Goal: Transaction & Acquisition: Subscribe to service/newsletter

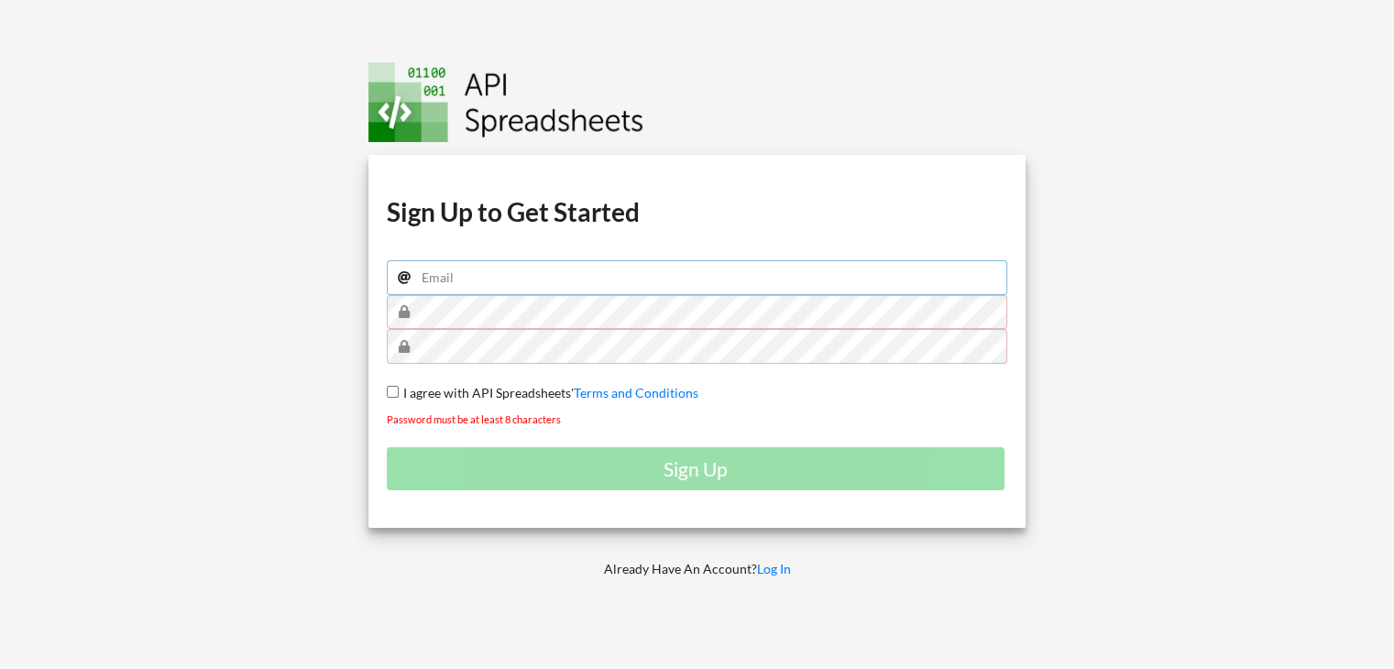
click at [622, 281] on input "email" at bounding box center [697, 277] width 621 height 35
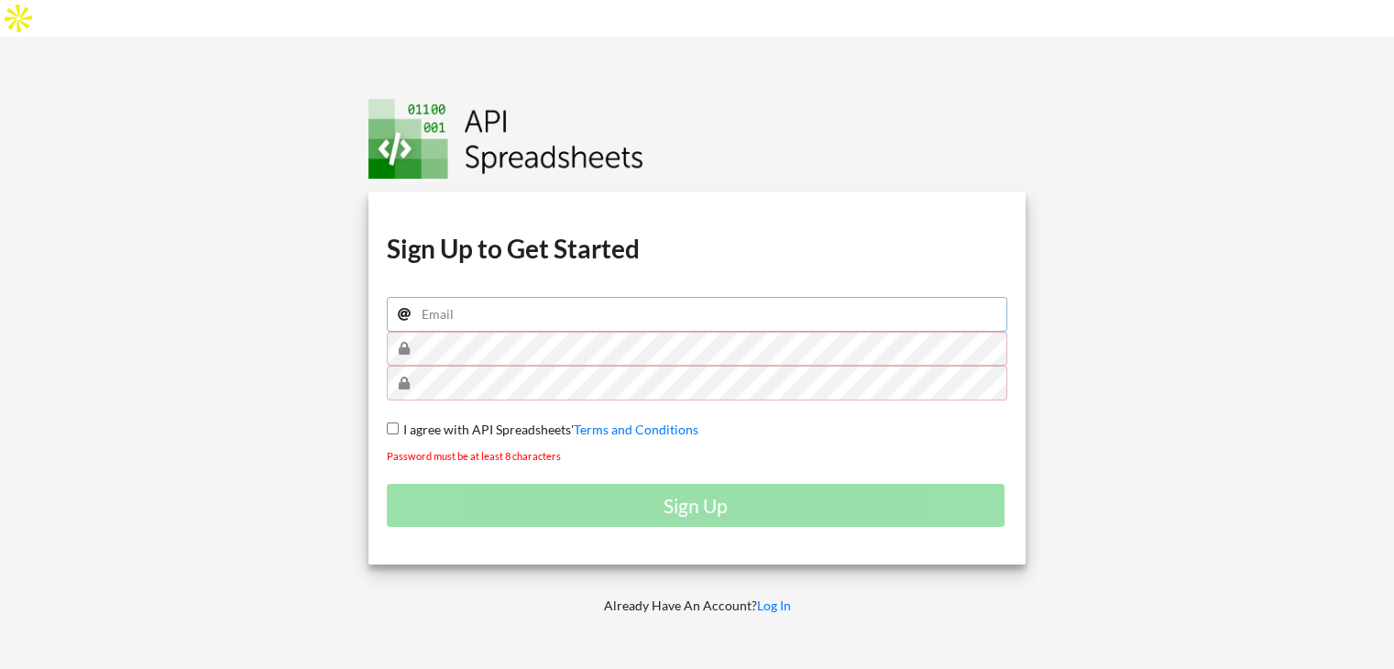
type input "[EMAIL_ADDRESS][PERSON_NAME][DOMAIN_NAME]"
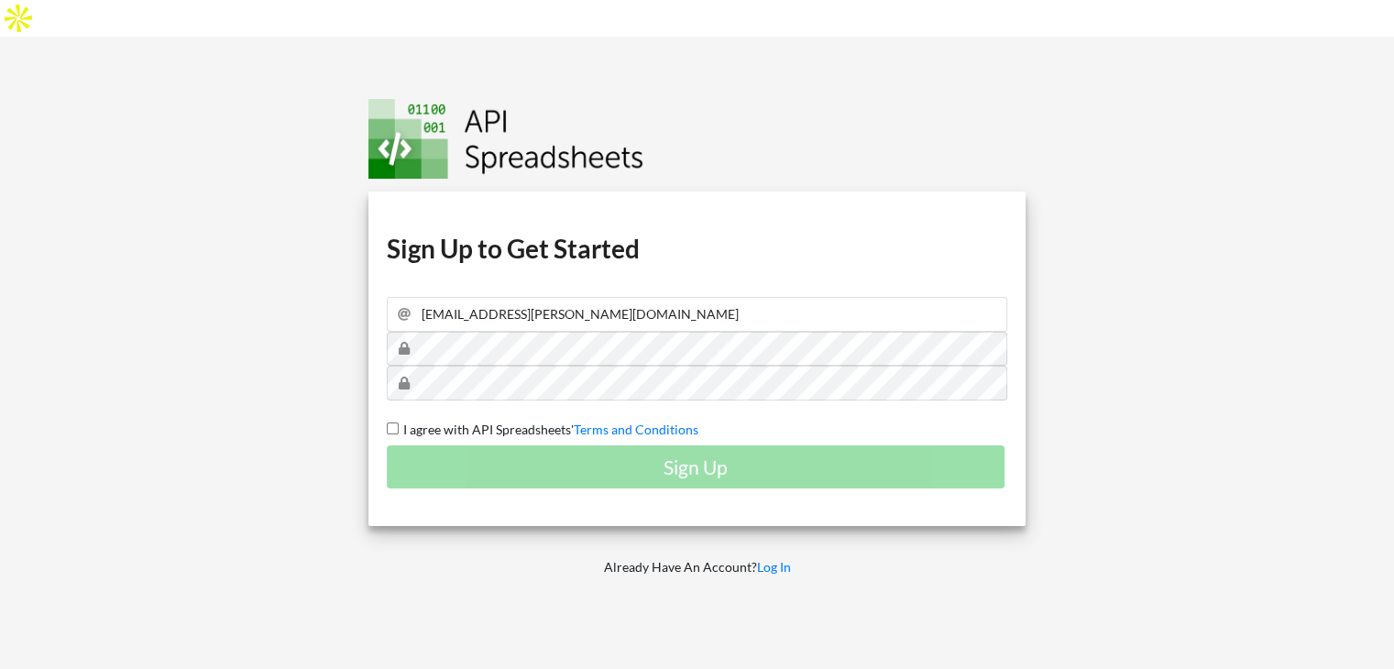
click at [412, 421] on span "I agree with API Spreadsheets'" at bounding box center [486, 429] width 175 height 16
click at [399, 422] on input "I agree with API Spreadsheets' Terms and Conditions" at bounding box center [393, 428] width 12 height 12
checkbox input "true"
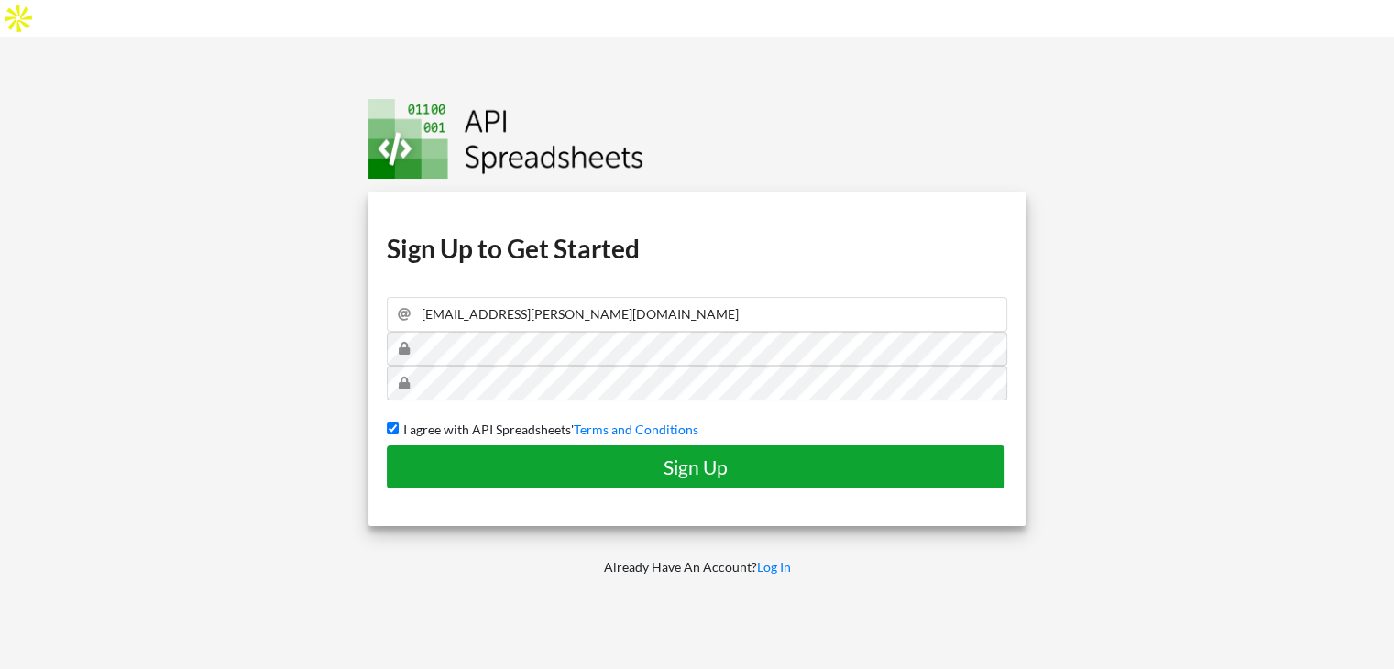
click at [450, 455] on h4 "Sign Up" at bounding box center [695, 466] width 579 height 23
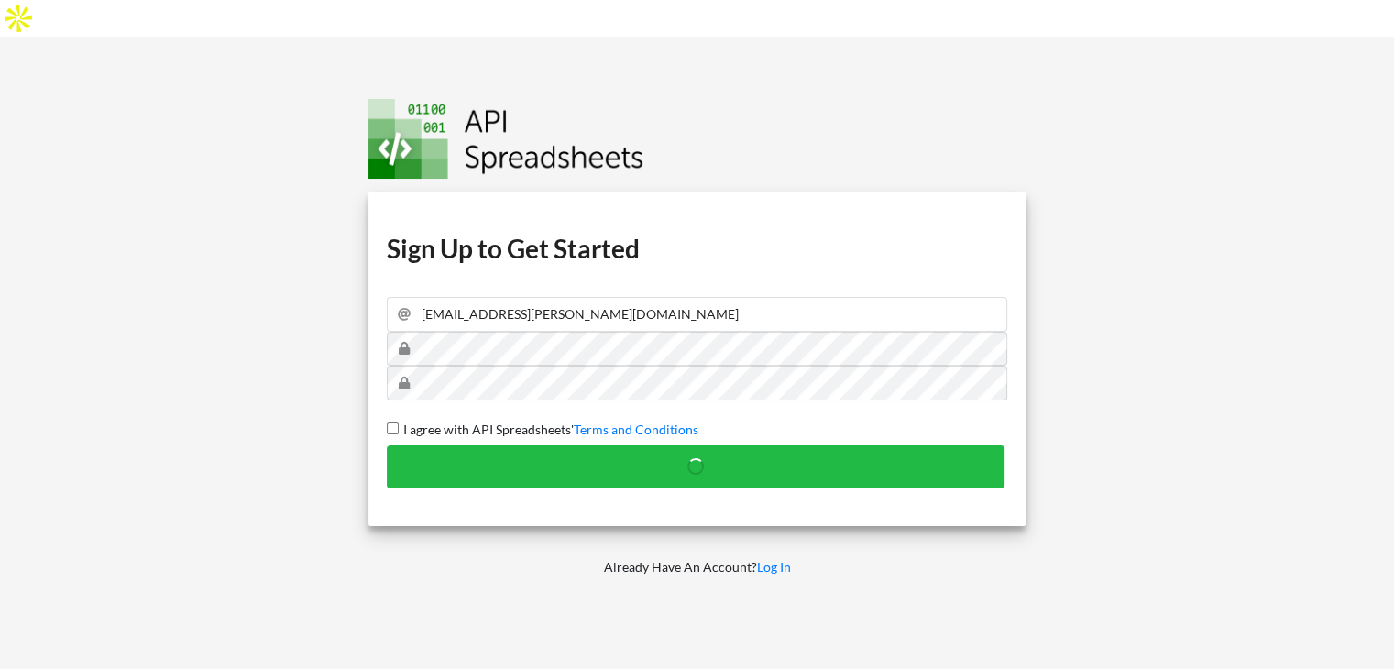
checkbox input "false"
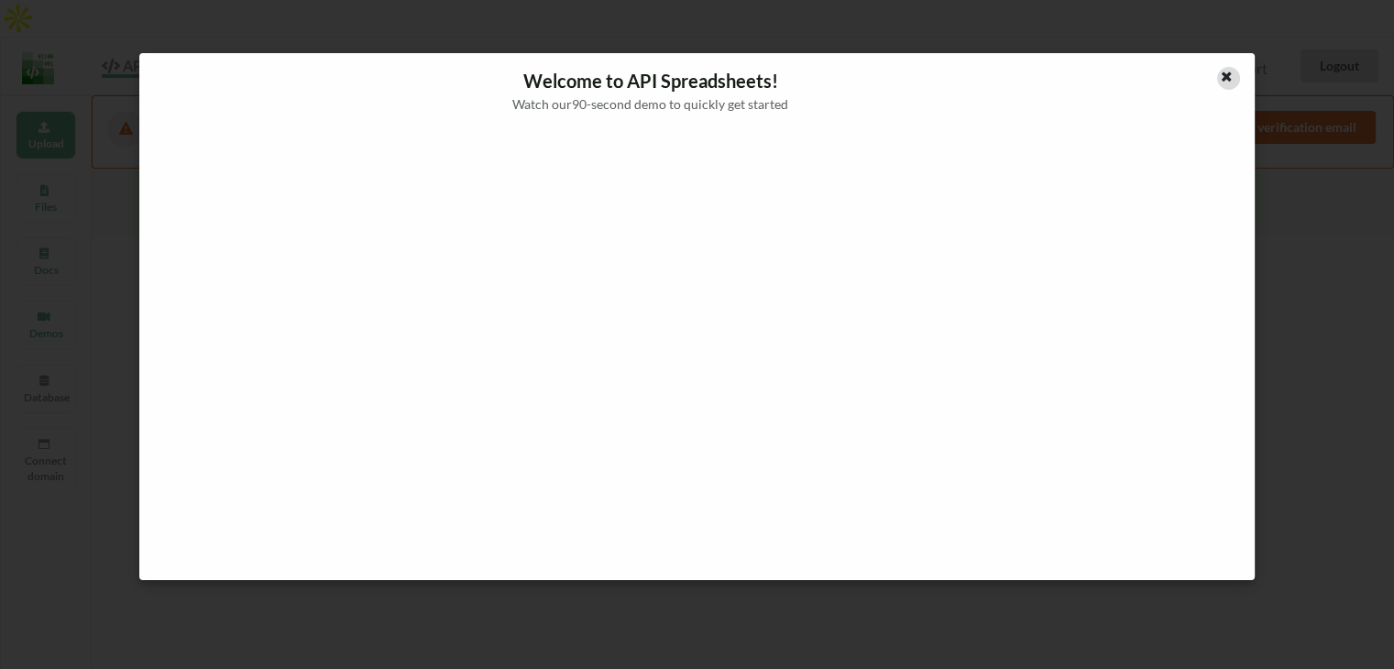
click at [1223, 81] on icon at bounding box center [1227, 74] width 16 height 13
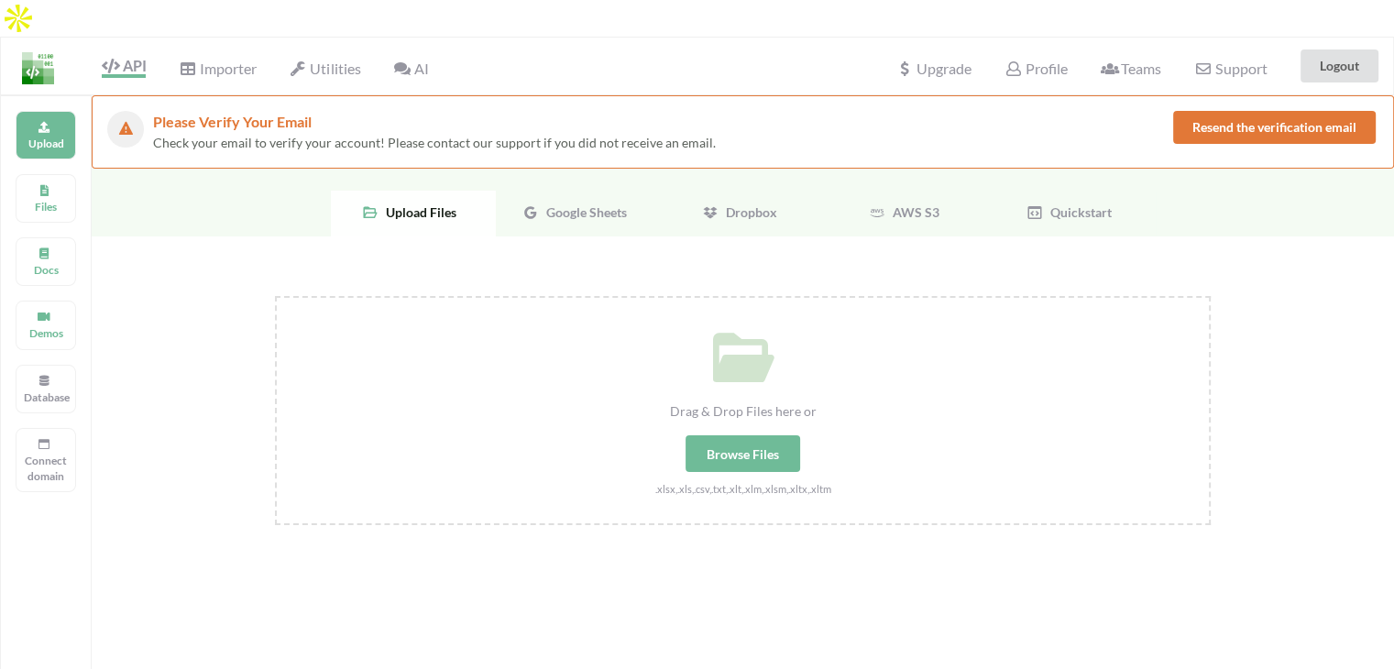
click at [582, 204] on span "Google Sheets" at bounding box center [583, 212] width 88 height 16
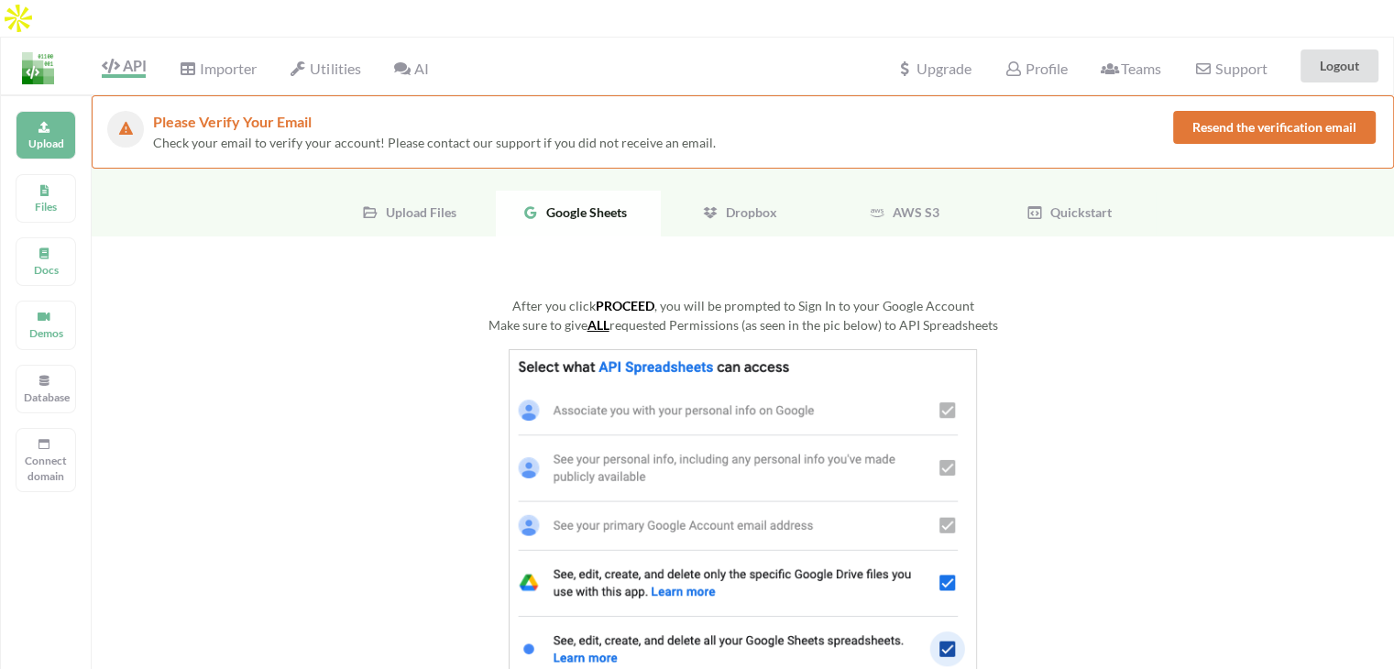
click at [735, 349] on img at bounding box center [743, 518] width 468 height 338
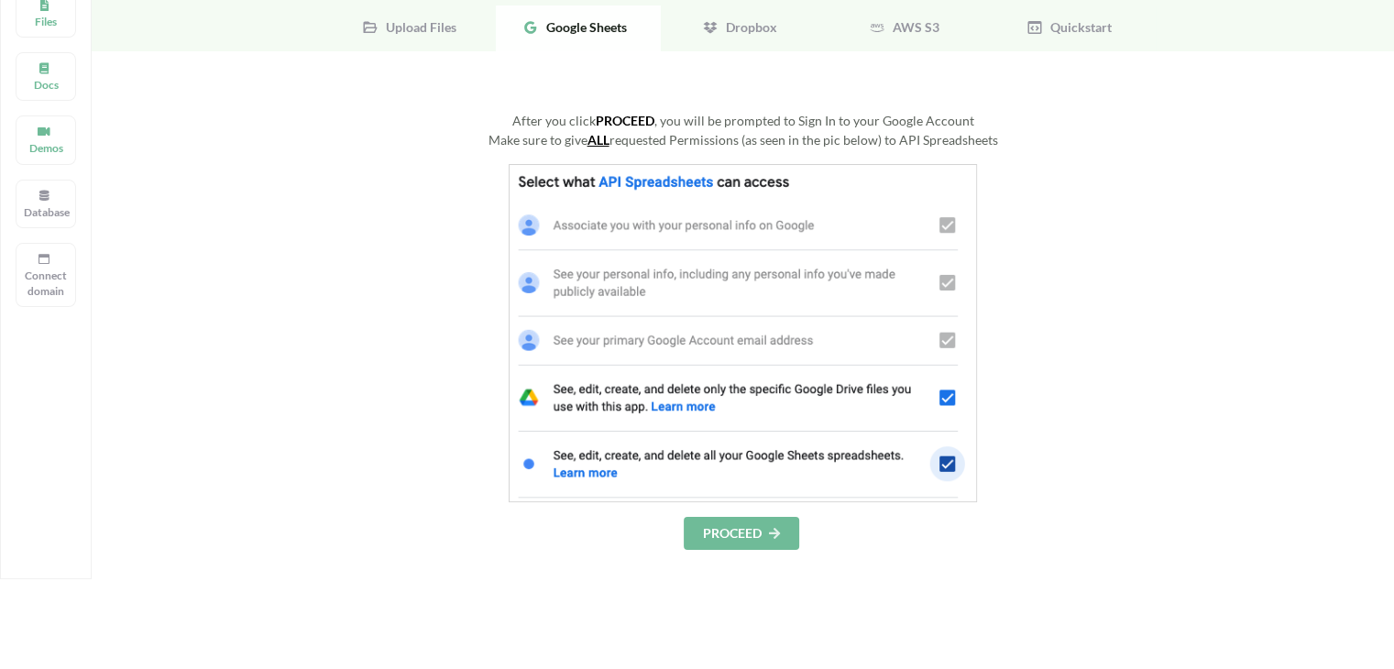
scroll to position [189, 0]
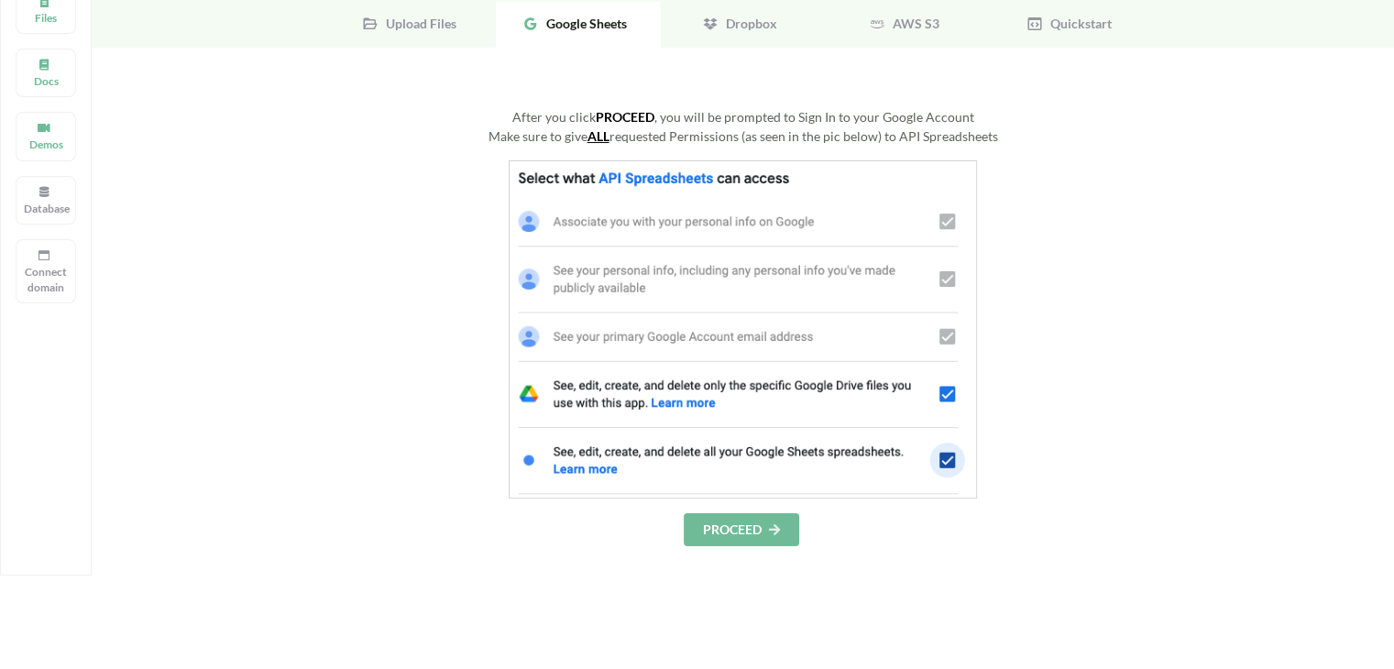
click at [749, 513] on button "PROCEED" at bounding box center [741, 529] width 115 height 33
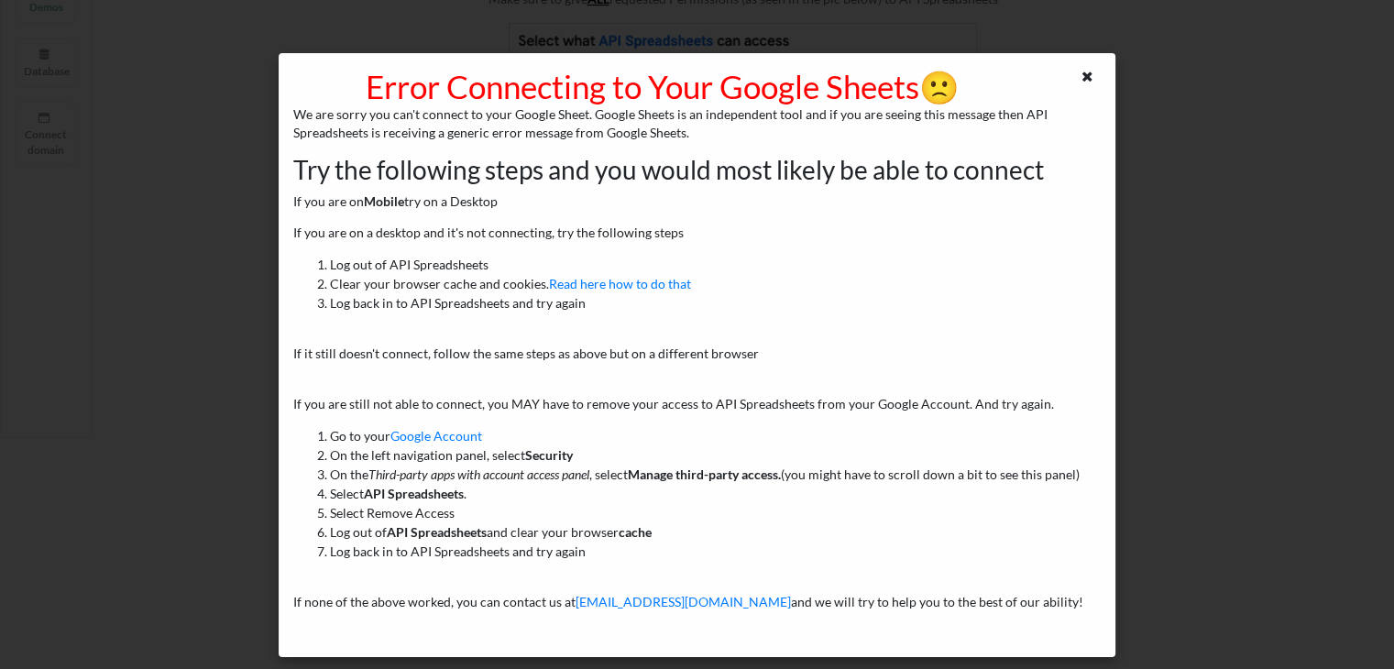
scroll to position [542, 0]
click at [1097, 73] on div at bounding box center [1089, 78] width 23 height 23
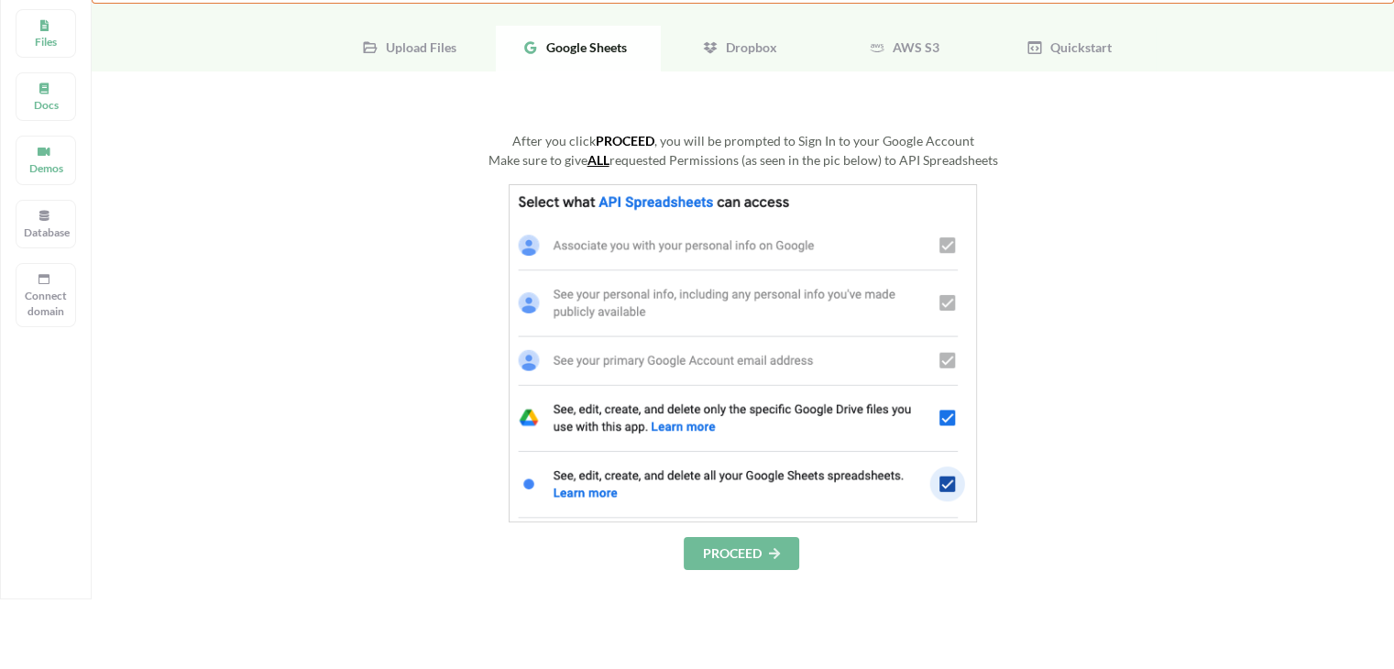
scroll to position [225, 0]
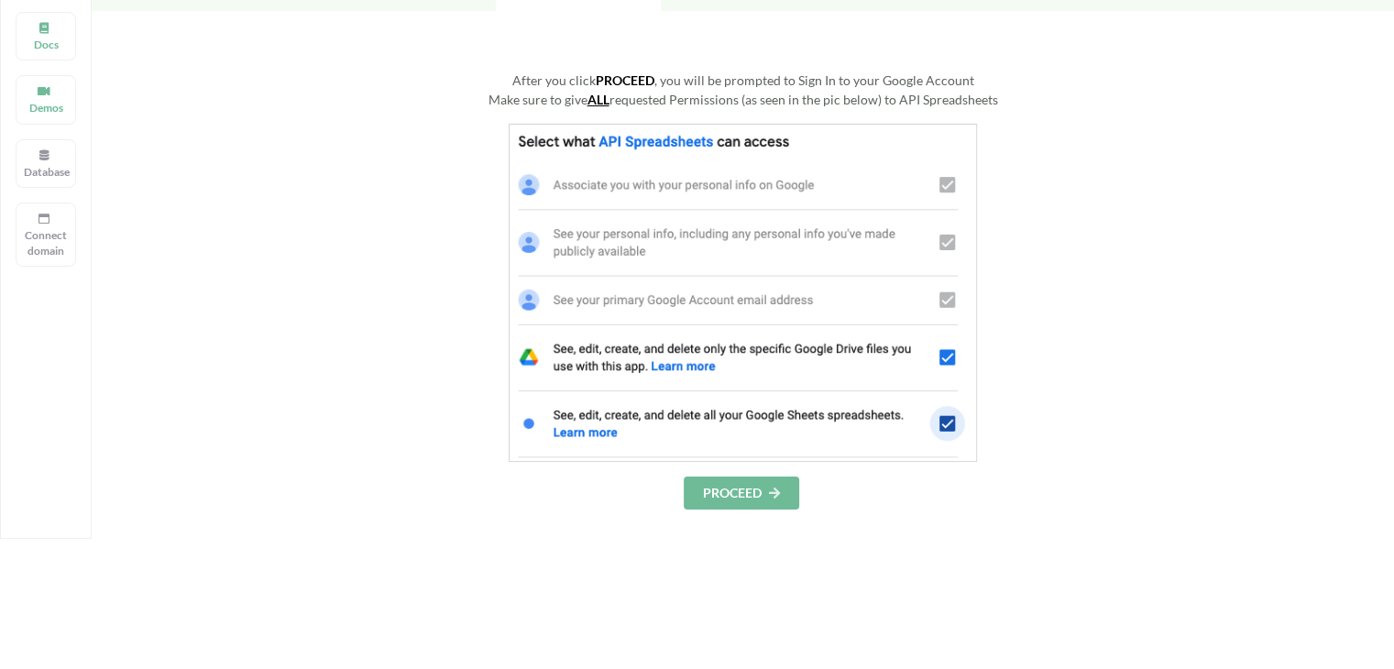
click at [755, 476] on button "PROCEED" at bounding box center [741, 492] width 115 height 33
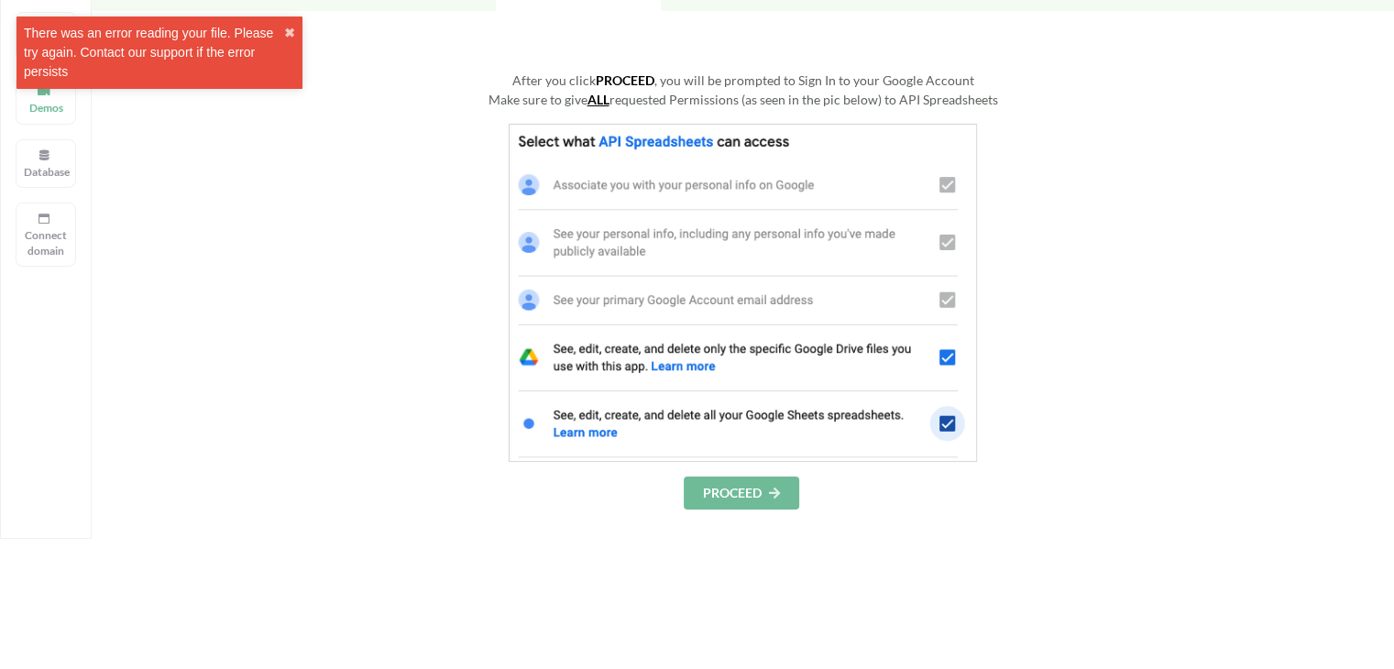
click at [726, 476] on button "PROCEED" at bounding box center [741, 492] width 115 height 33
click at [288, 38] on button "✖" at bounding box center [289, 33] width 11 height 19
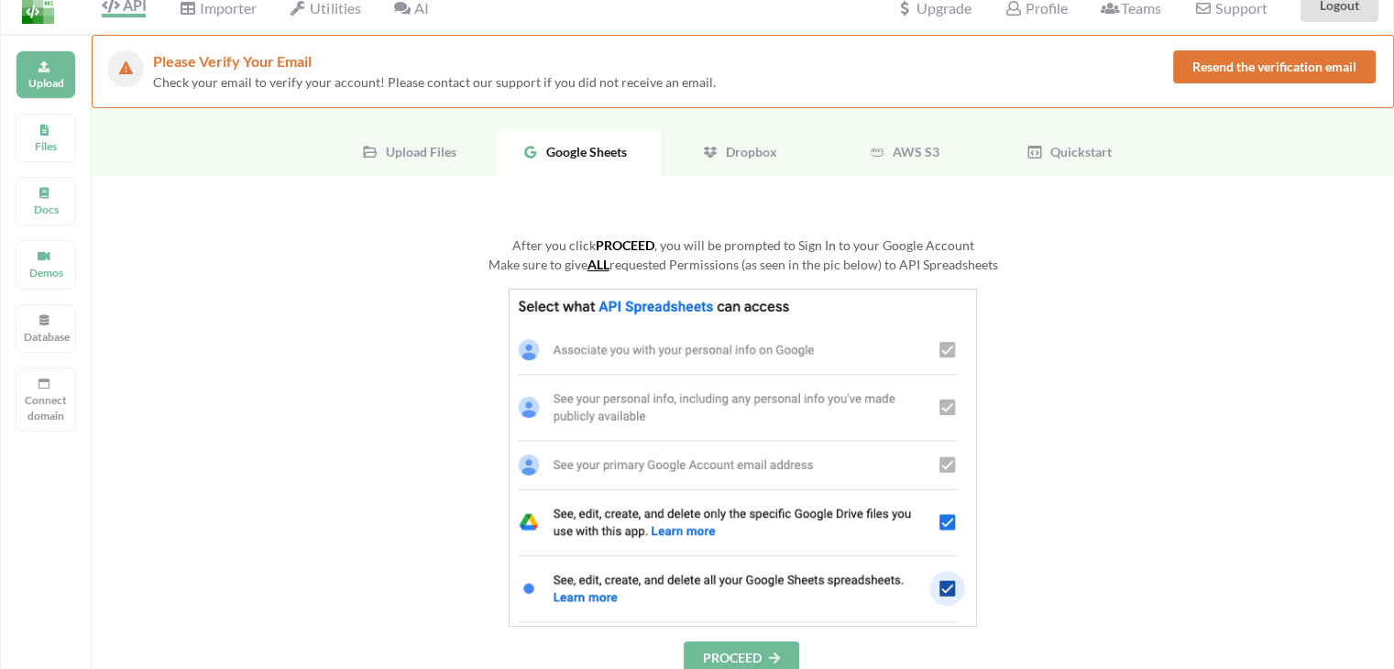
scroll to position [0, 0]
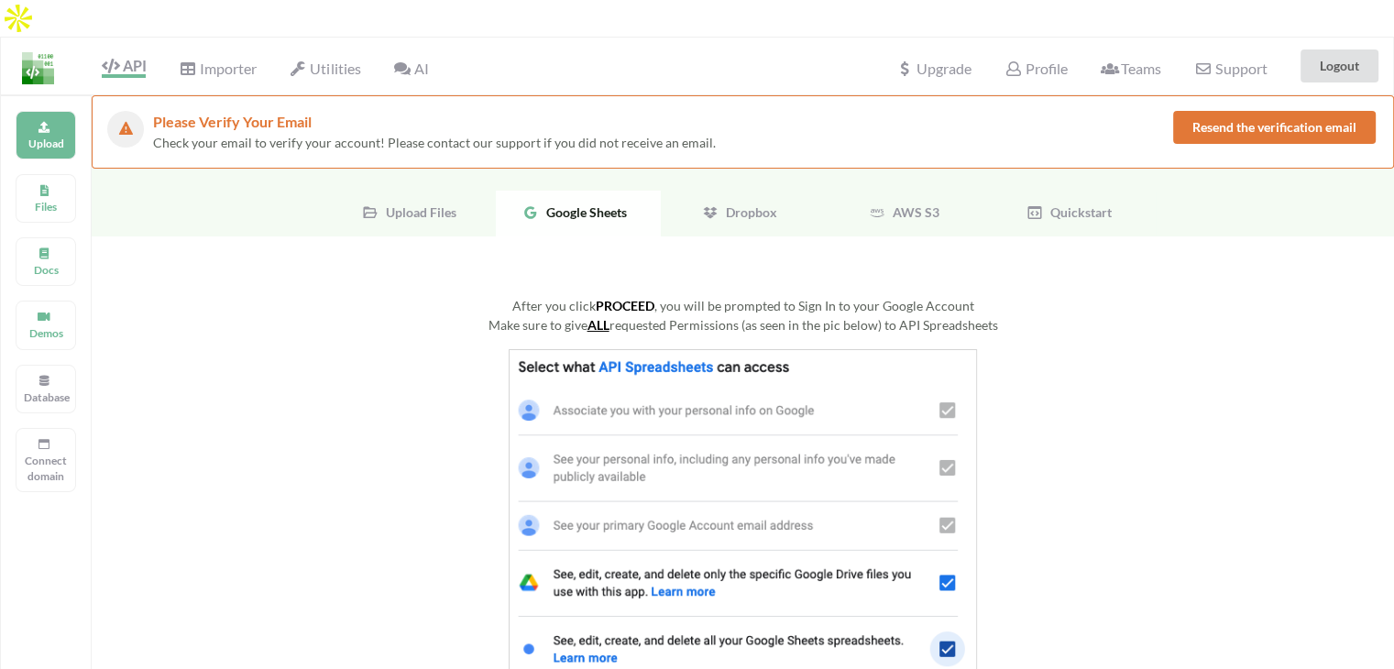
click at [1286, 111] on button "Resend the verification email" at bounding box center [1274, 127] width 202 height 33
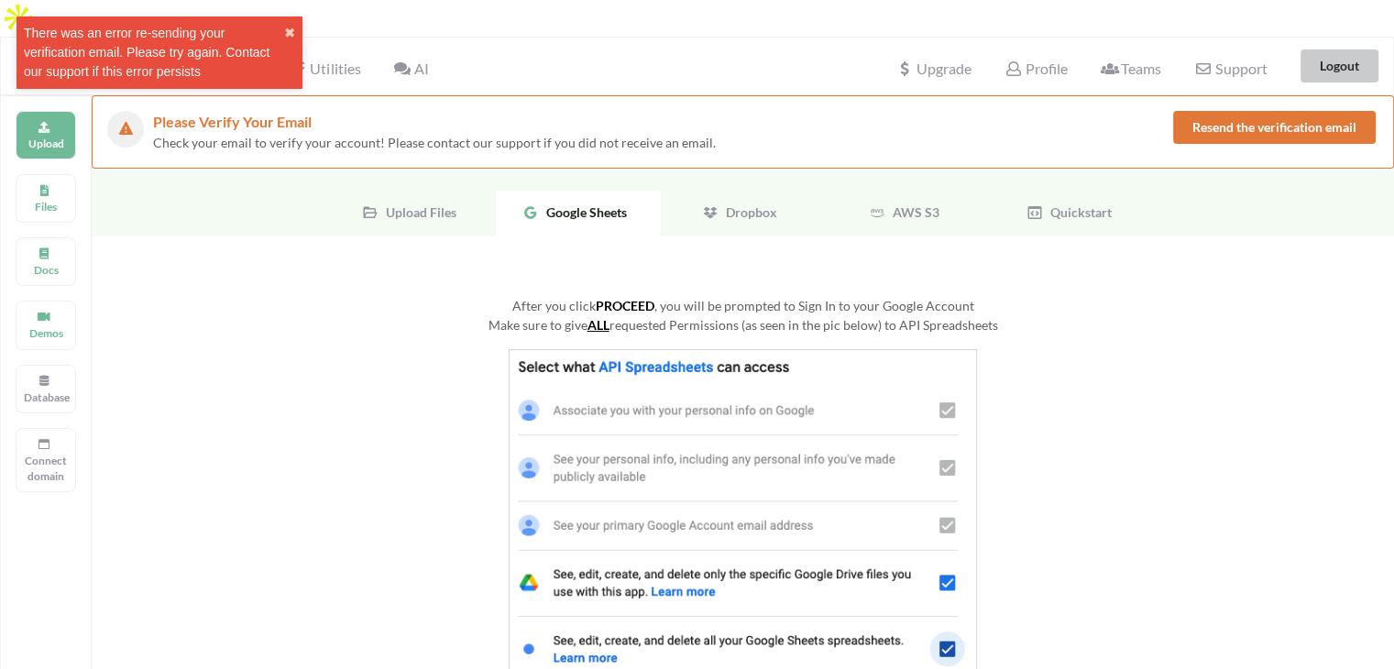
click at [1341, 49] on button "Logout" at bounding box center [1339, 65] width 78 height 33
